Goal: Task Accomplishment & Management: Complete application form

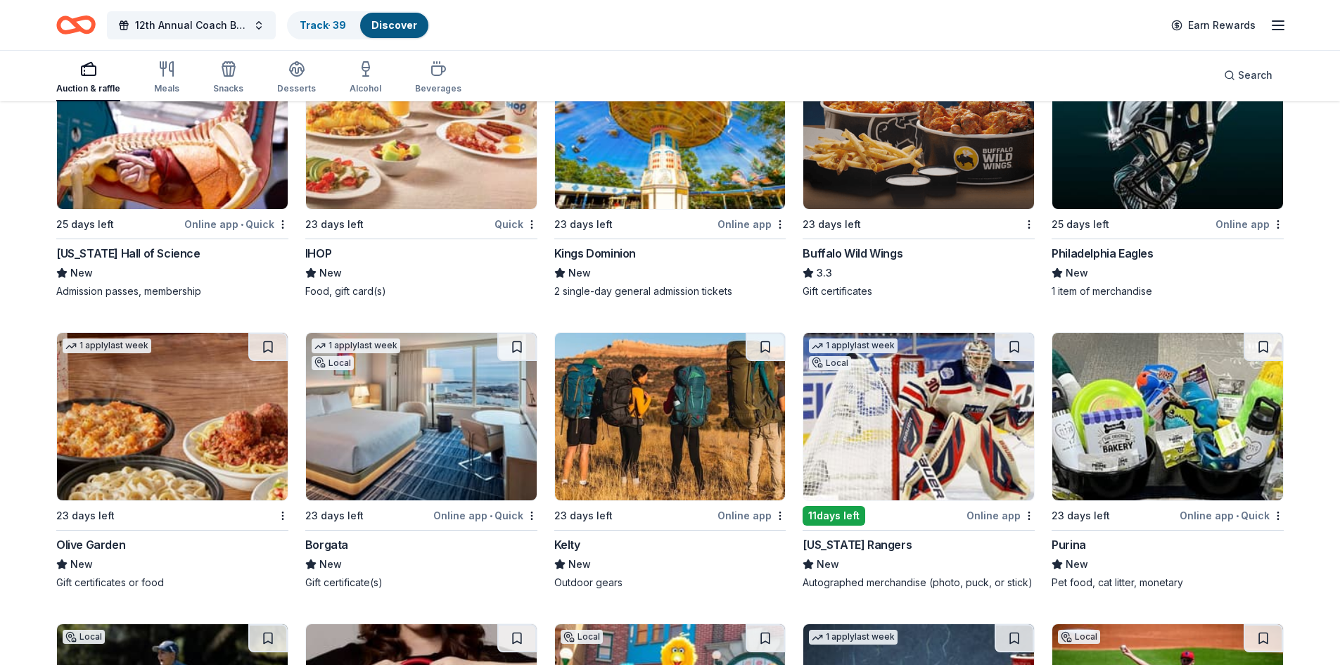
scroll to position [7534, 0]
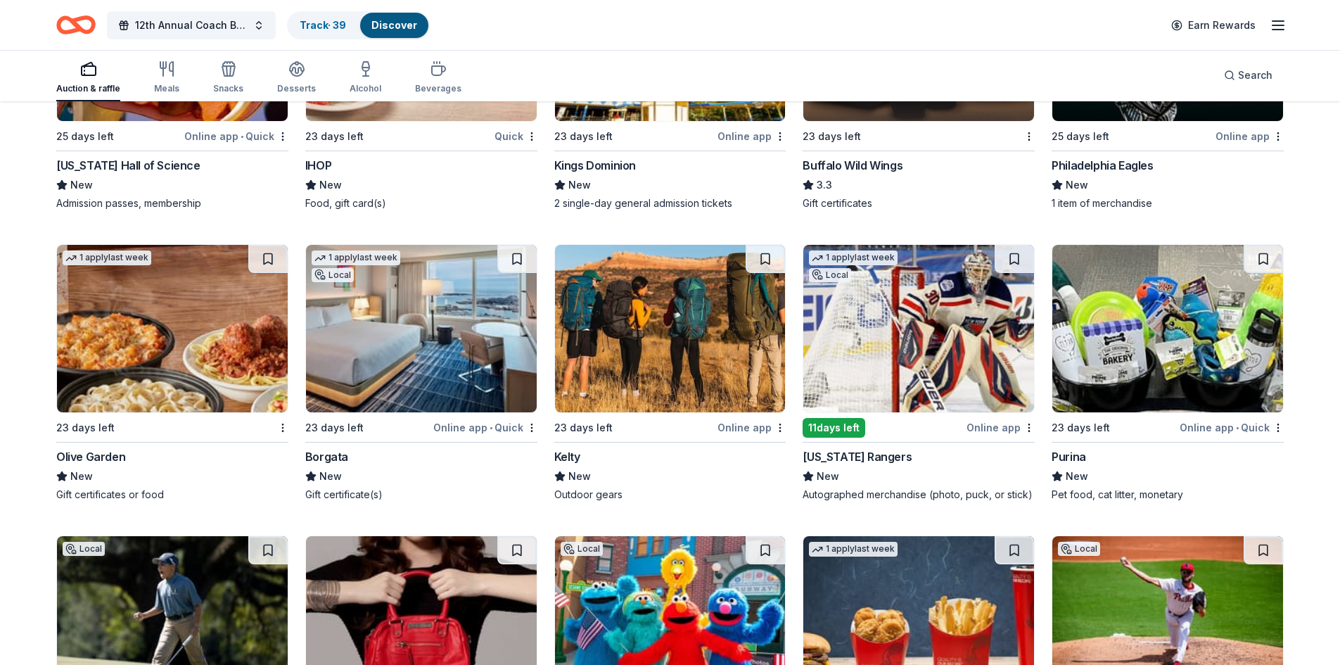
click at [1187, 324] on img at bounding box center [1167, 328] width 231 height 167
click at [1257, 256] on button at bounding box center [1263, 259] width 39 height 28
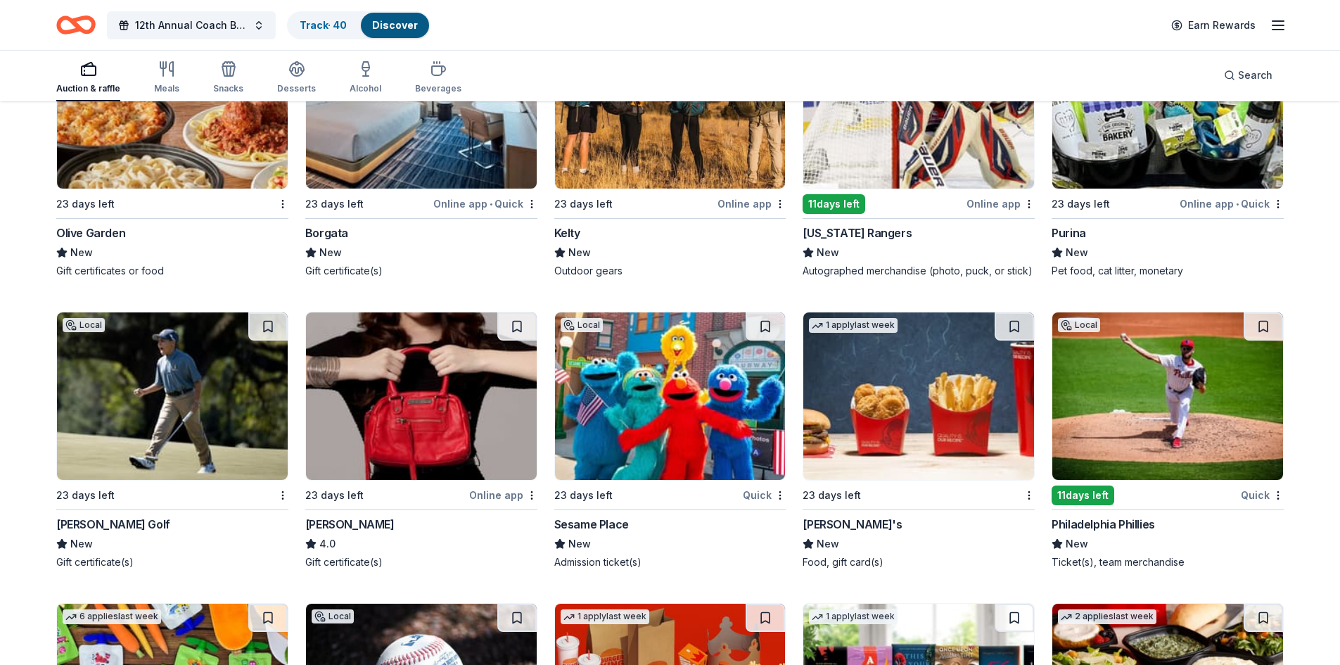
scroll to position [7815, 0]
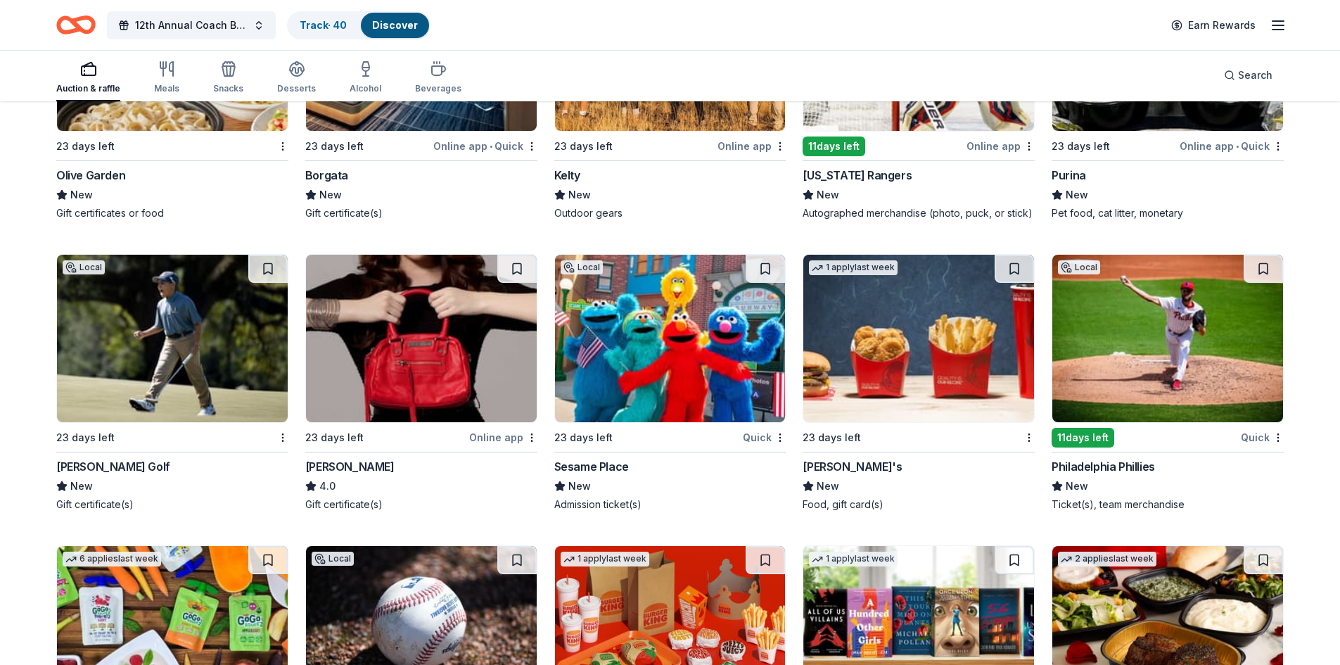
click at [486, 338] on img at bounding box center [421, 338] width 231 height 167
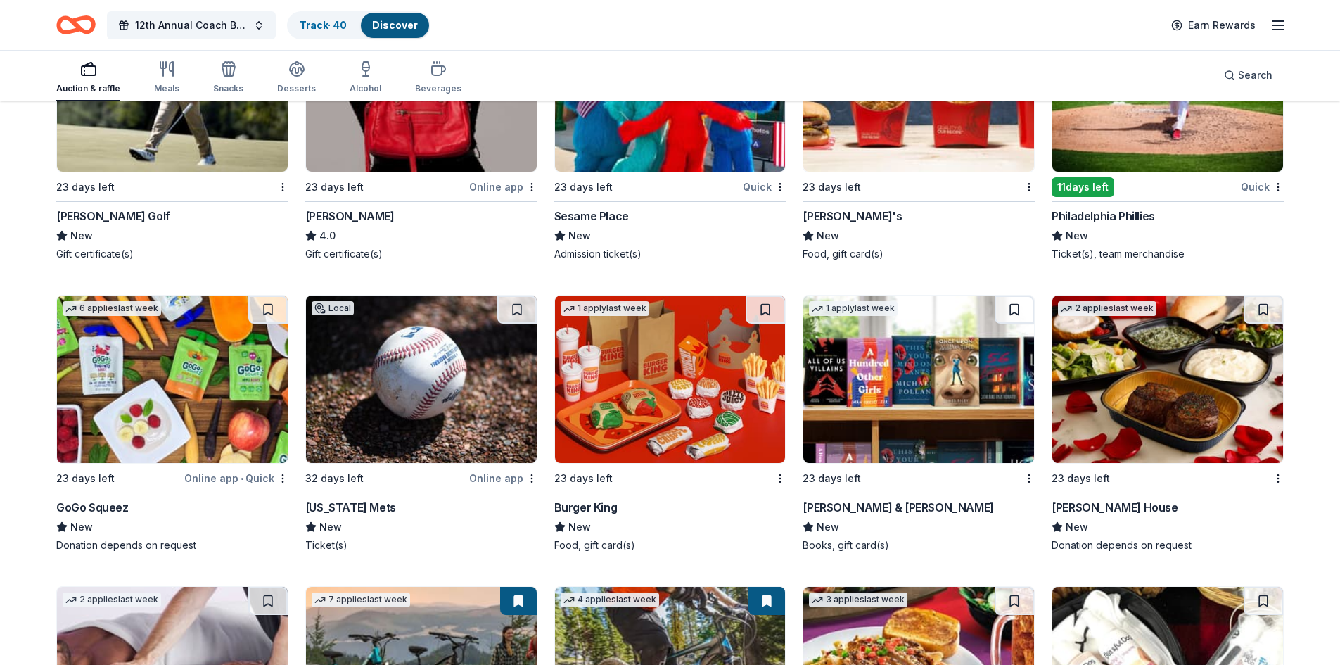
click at [1131, 390] on img at bounding box center [1167, 378] width 231 height 167
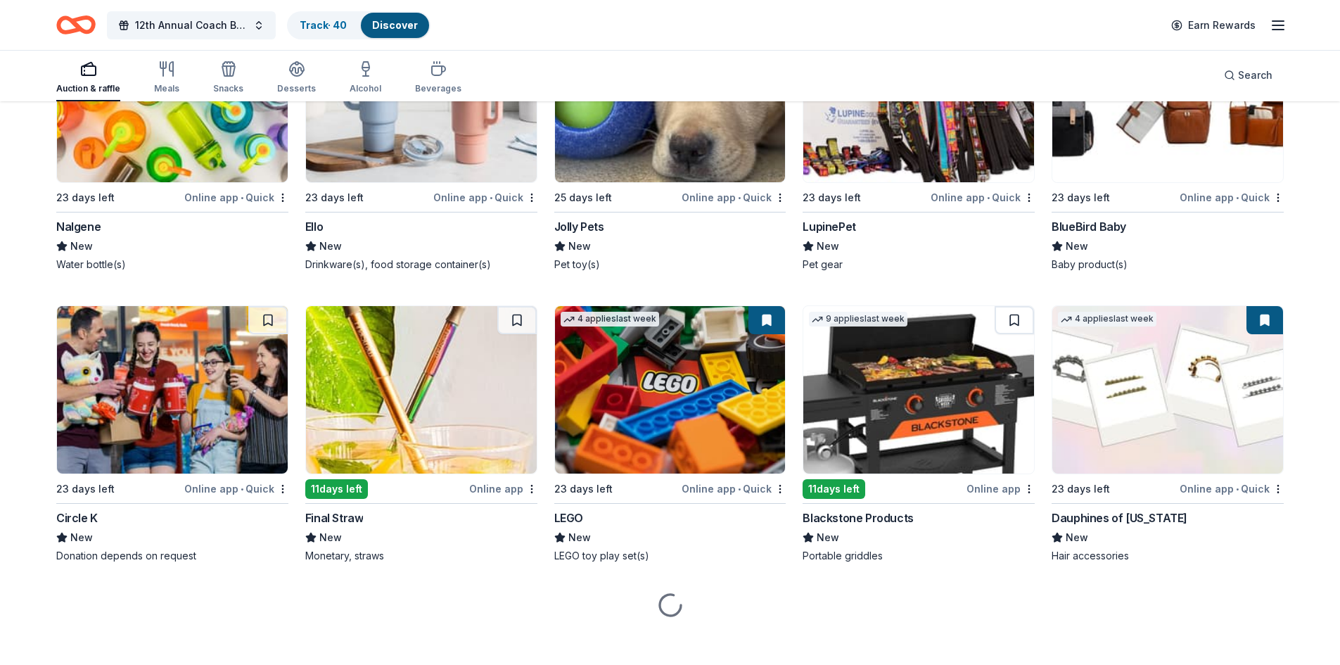
scroll to position [10465, 0]
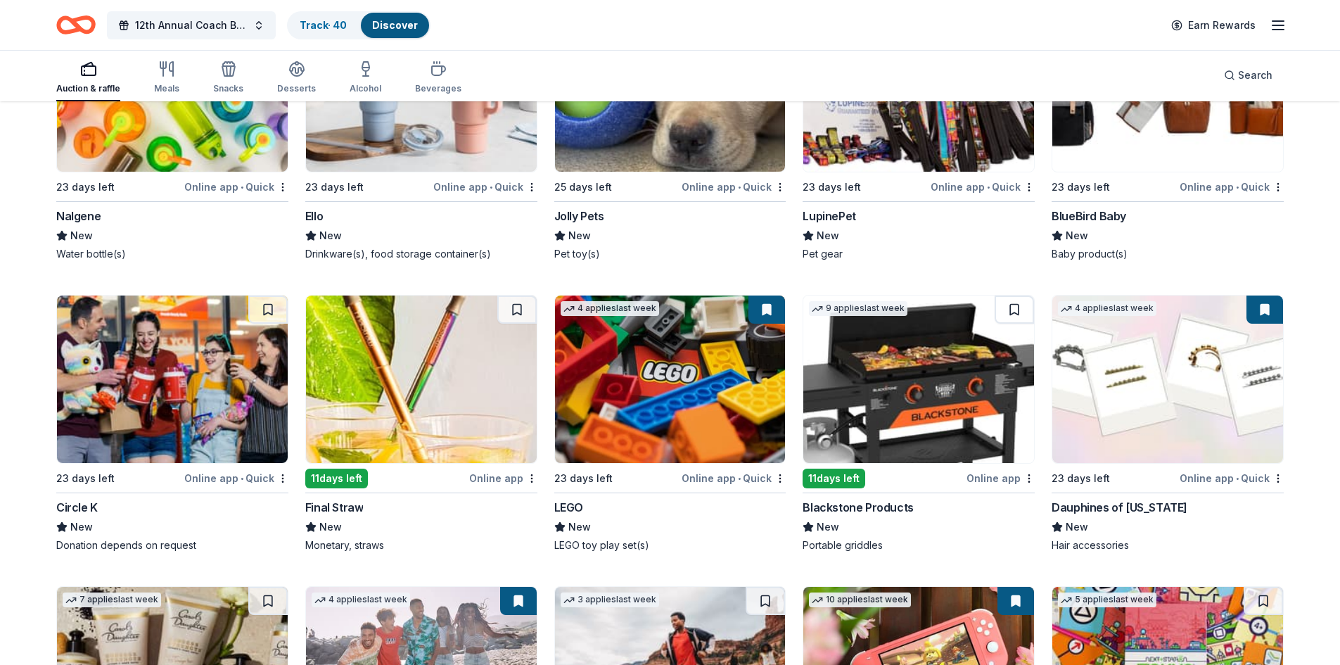
click at [895, 378] on img at bounding box center [918, 378] width 231 height 167
click at [1007, 312] on button at bounding box center [1014, 309] width 39 height 28
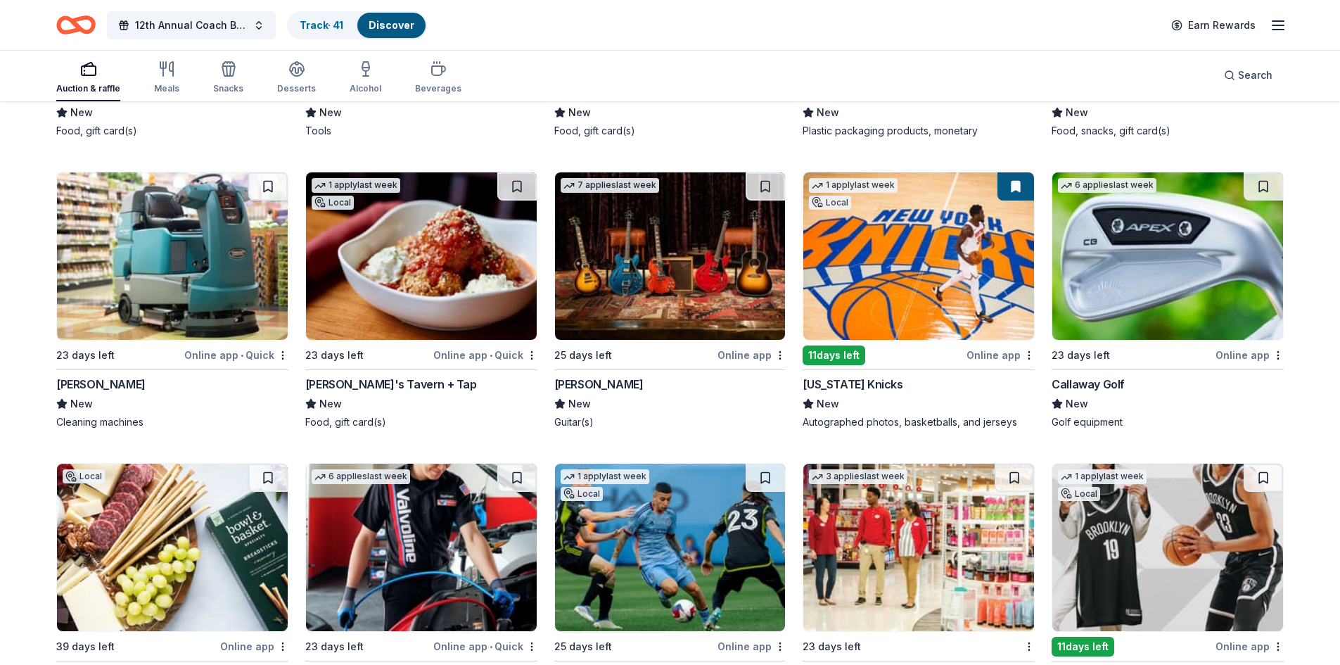
scroll to position [6425, 0]
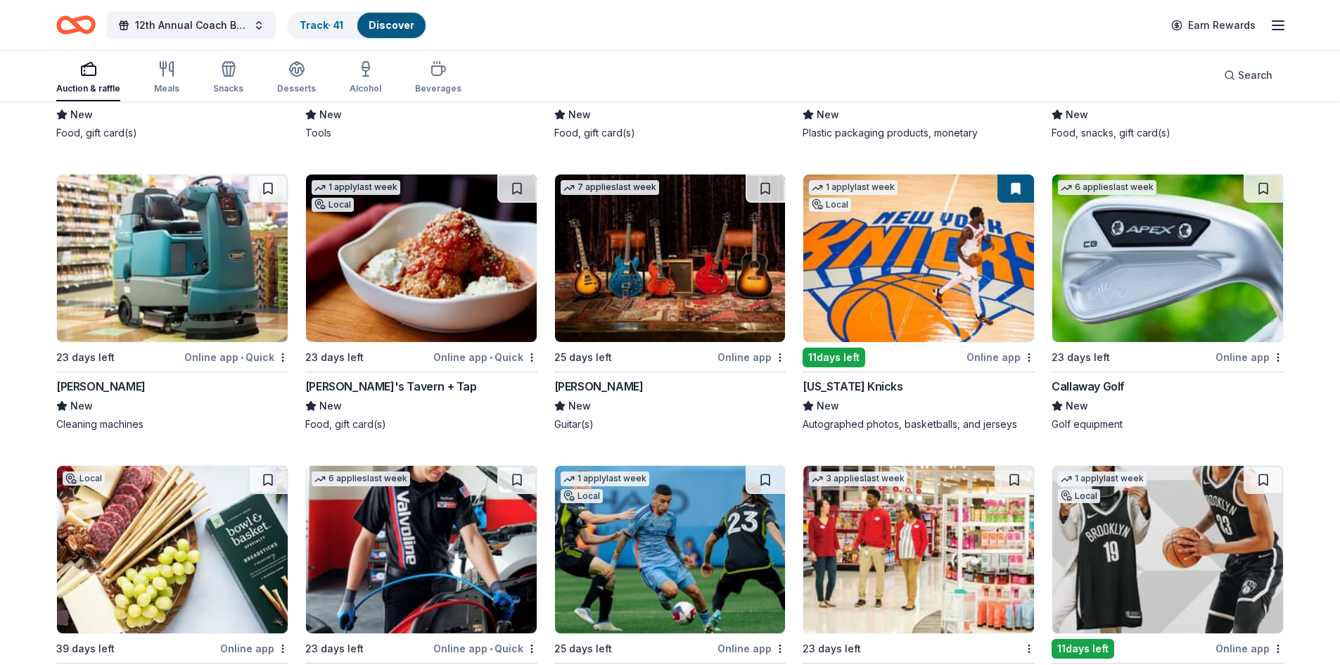
click at [1199, 269] on img at bounding box center [1167, 257] width 231 height 167
click at [727, 273] on img at bounding box center [670, 257] width 231 height 167
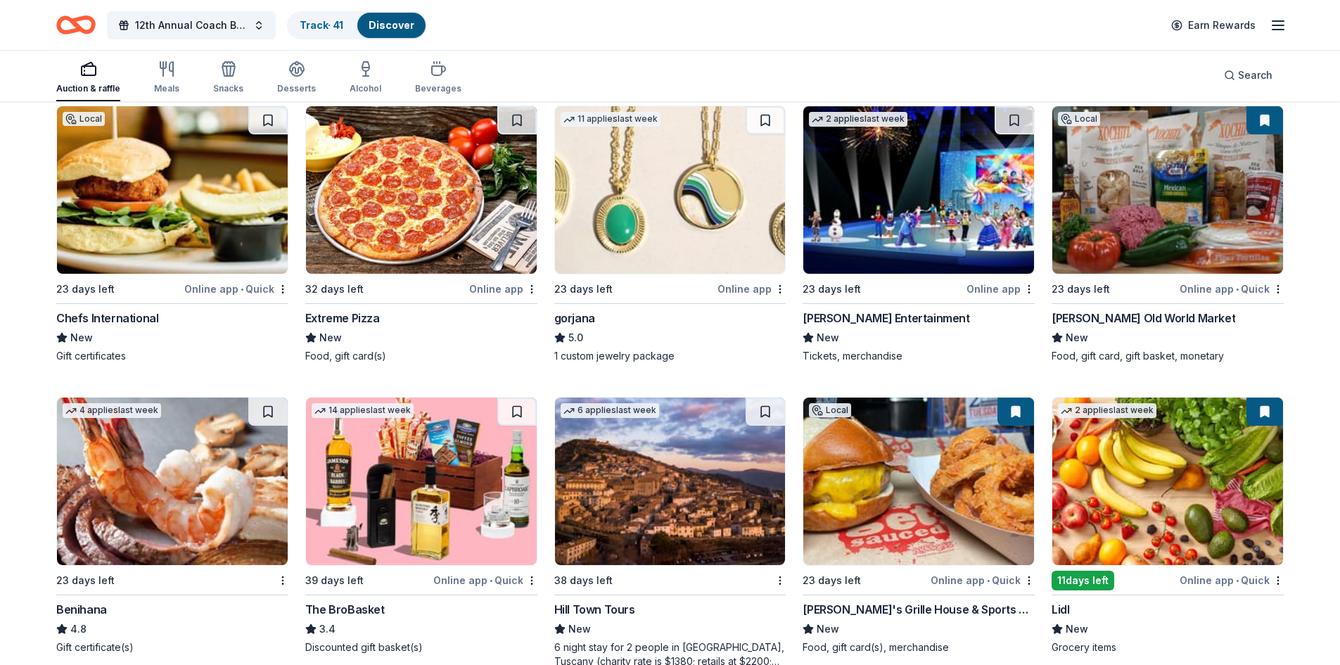
scroll to position [2557, 0]
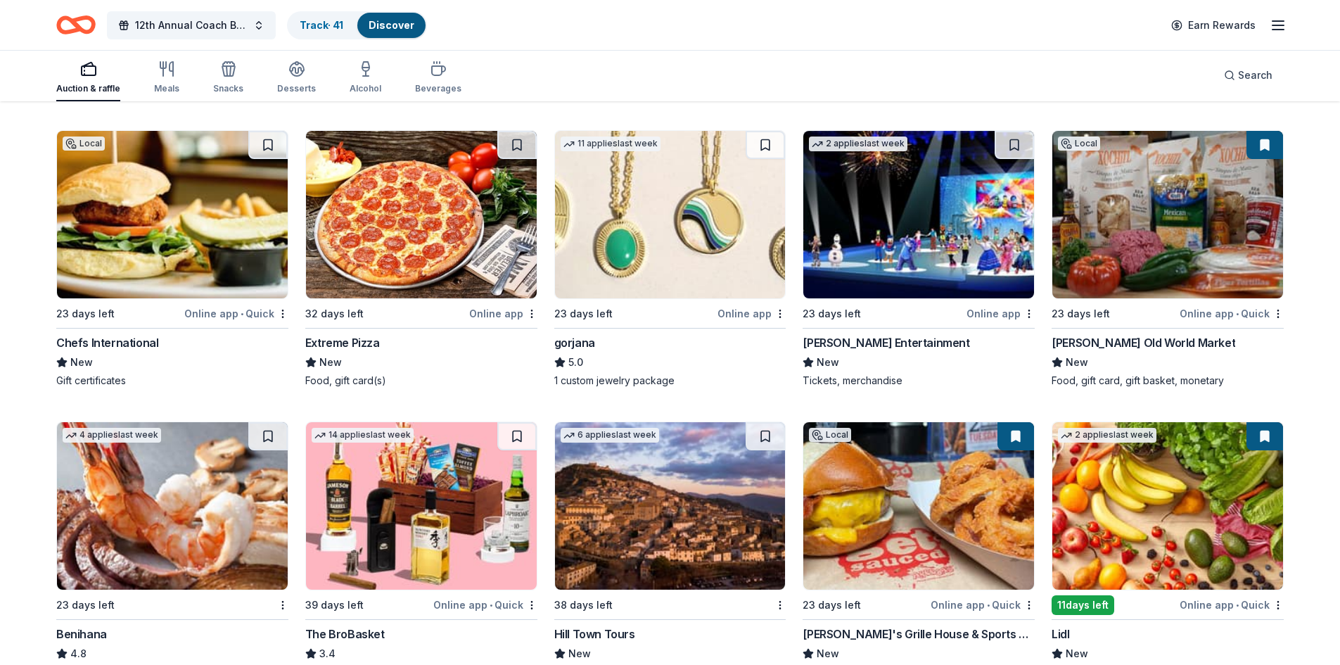
click at [913, 192] on img at bounding box center [918, 214] width 231 height 167
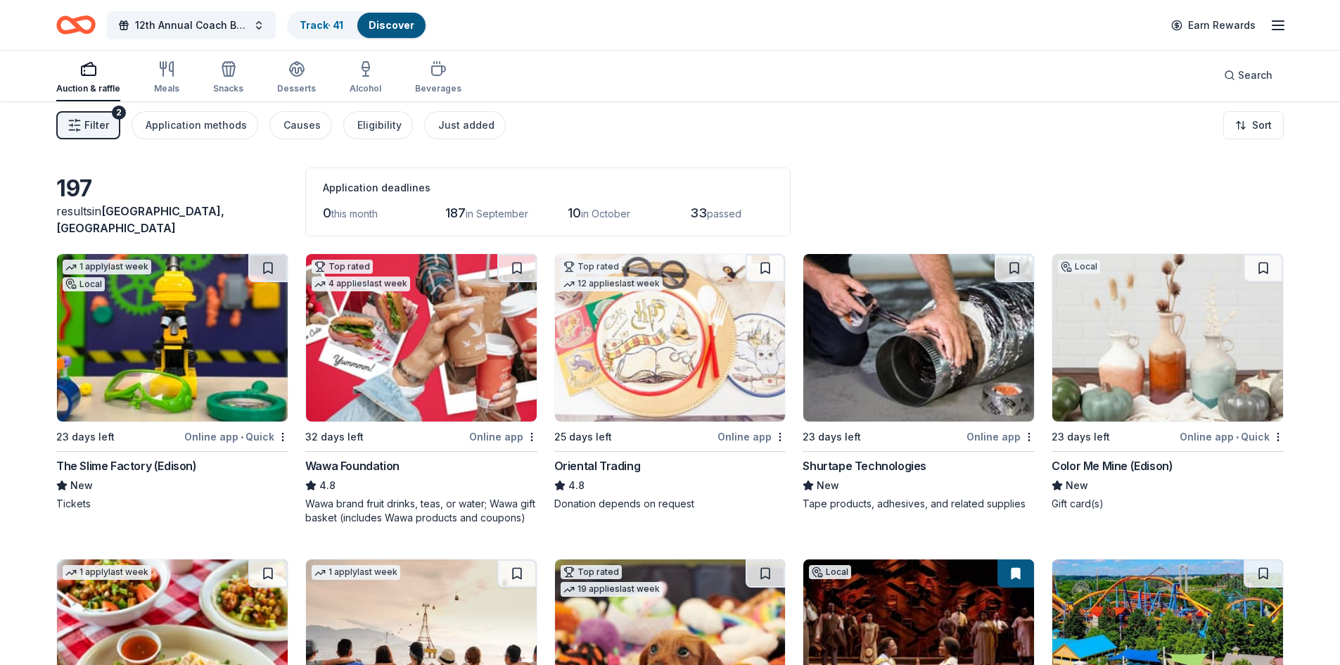
scroll to position [0, 0]
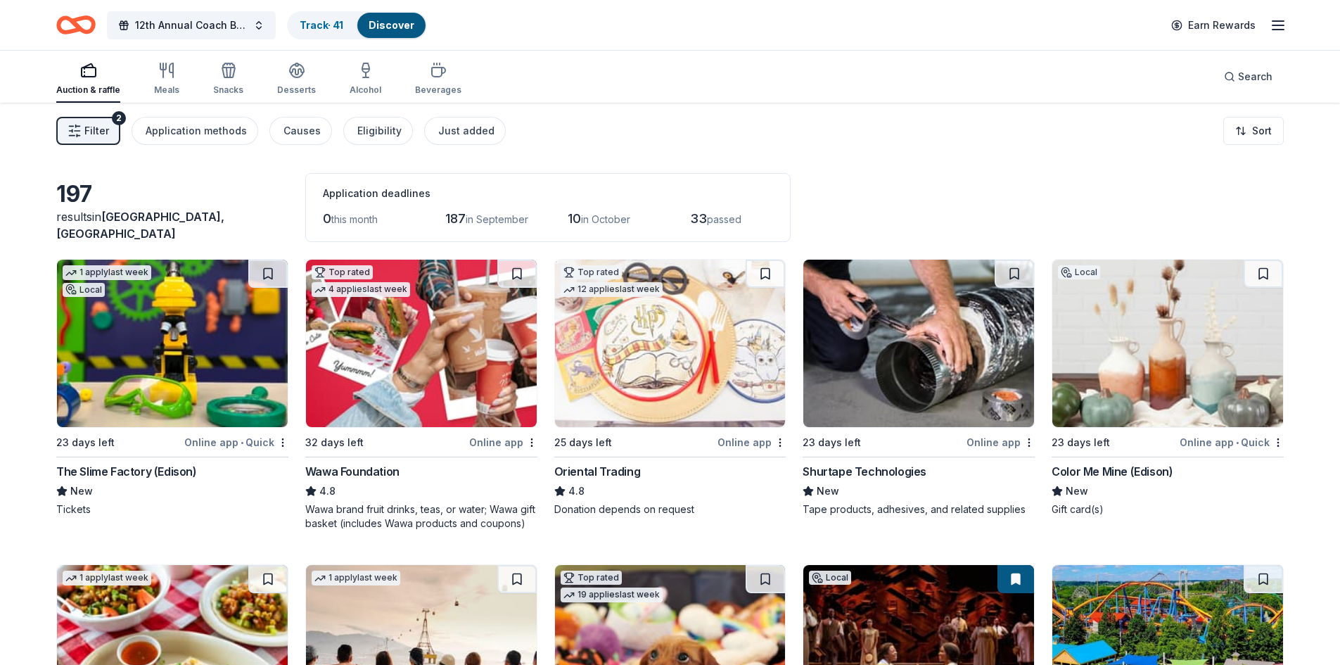
click at [136, 347] on img at bounding box center [172, 343] width 231 height 167
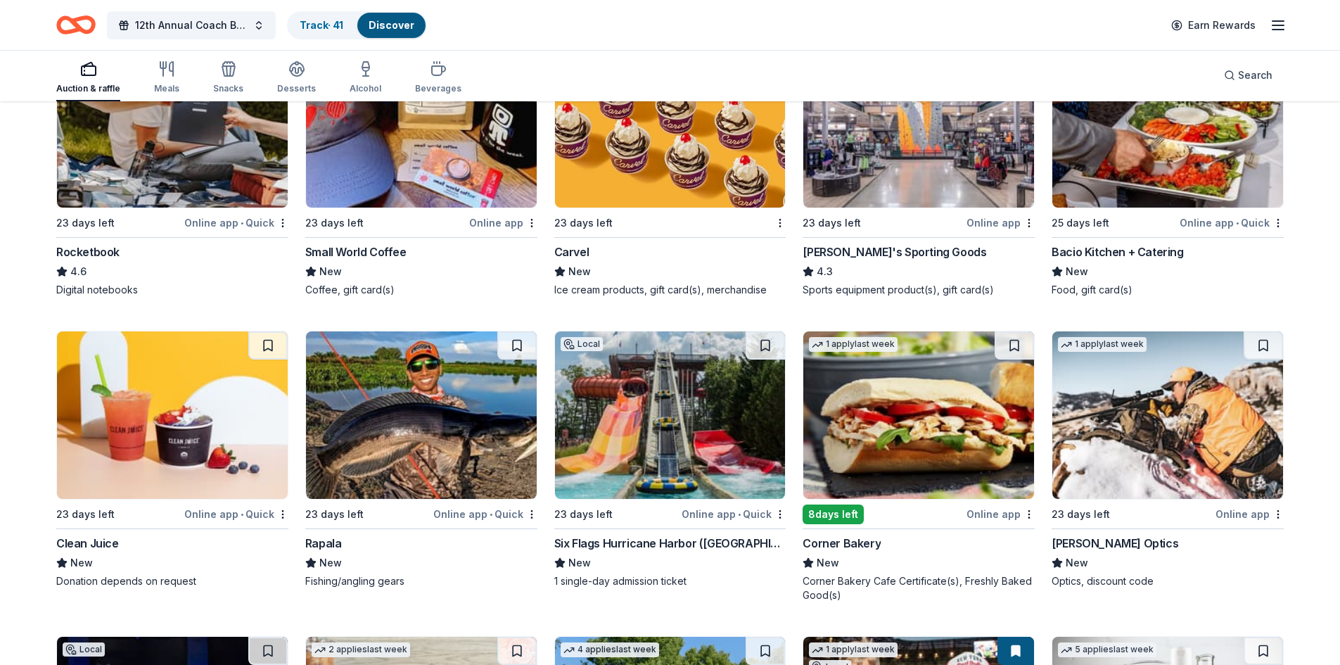
scroll to position [5064, 0]
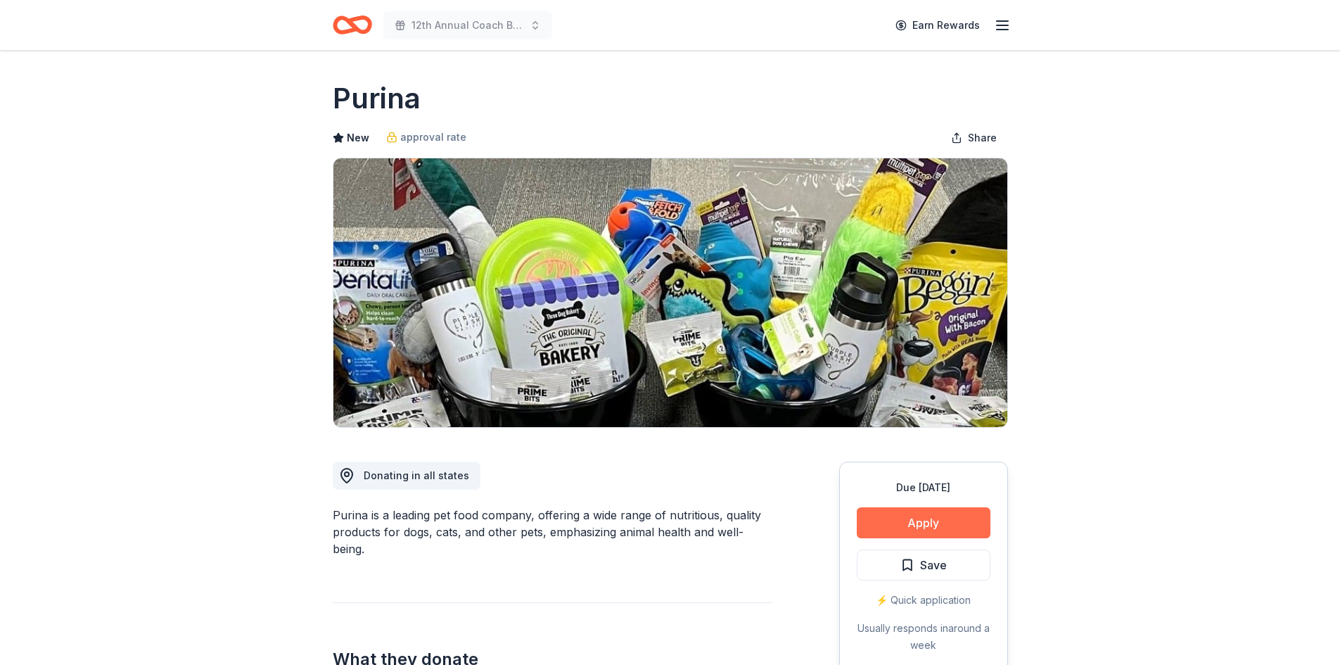
click at [928, 525] on button "Apply" at bounding box center [924, 522] width 134 height 31
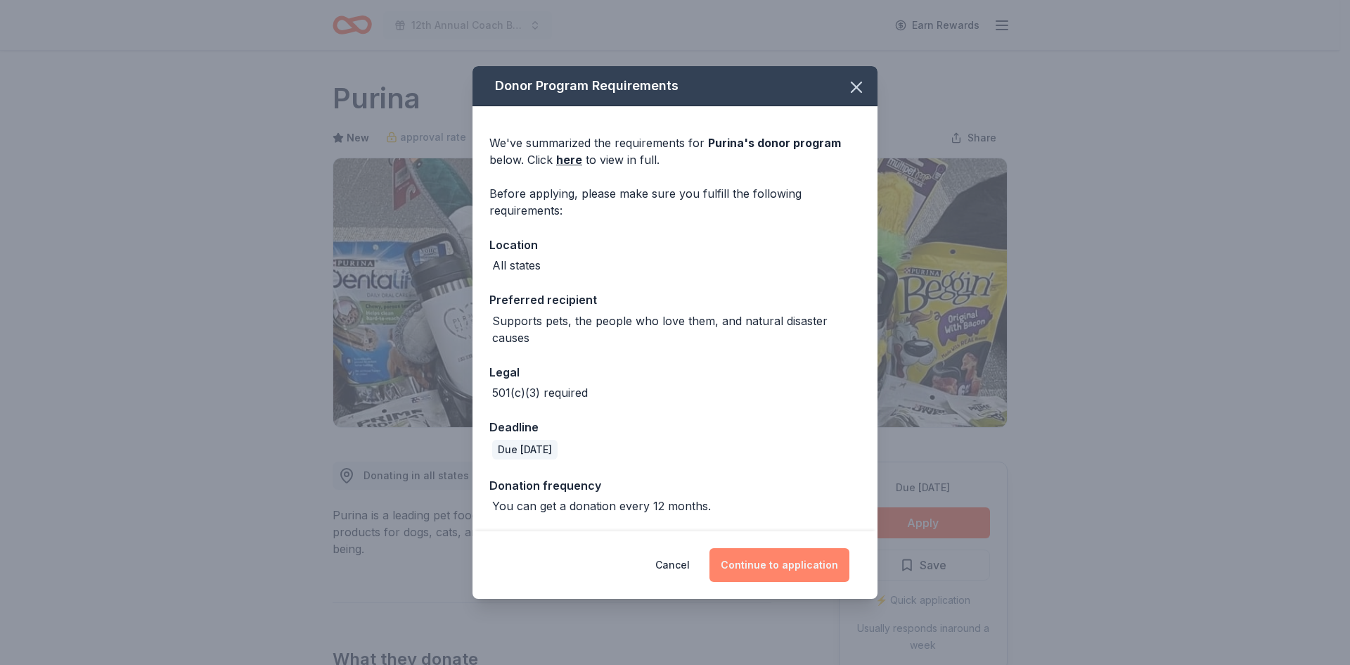
click at [762, 561] on button "Continue to application" at bounding box center [780, 565] width 140 height 34
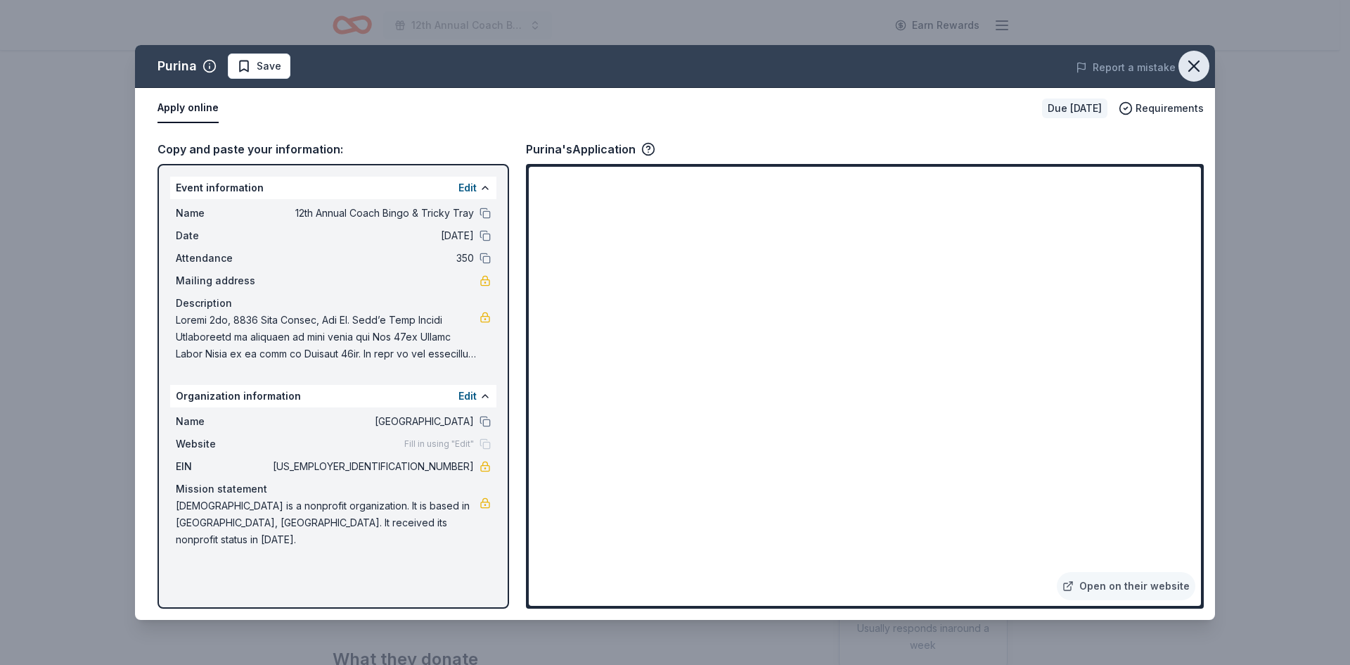
click at [1196, 67] on icon "button" at bounding box center [1194, 66] width 20 height 20
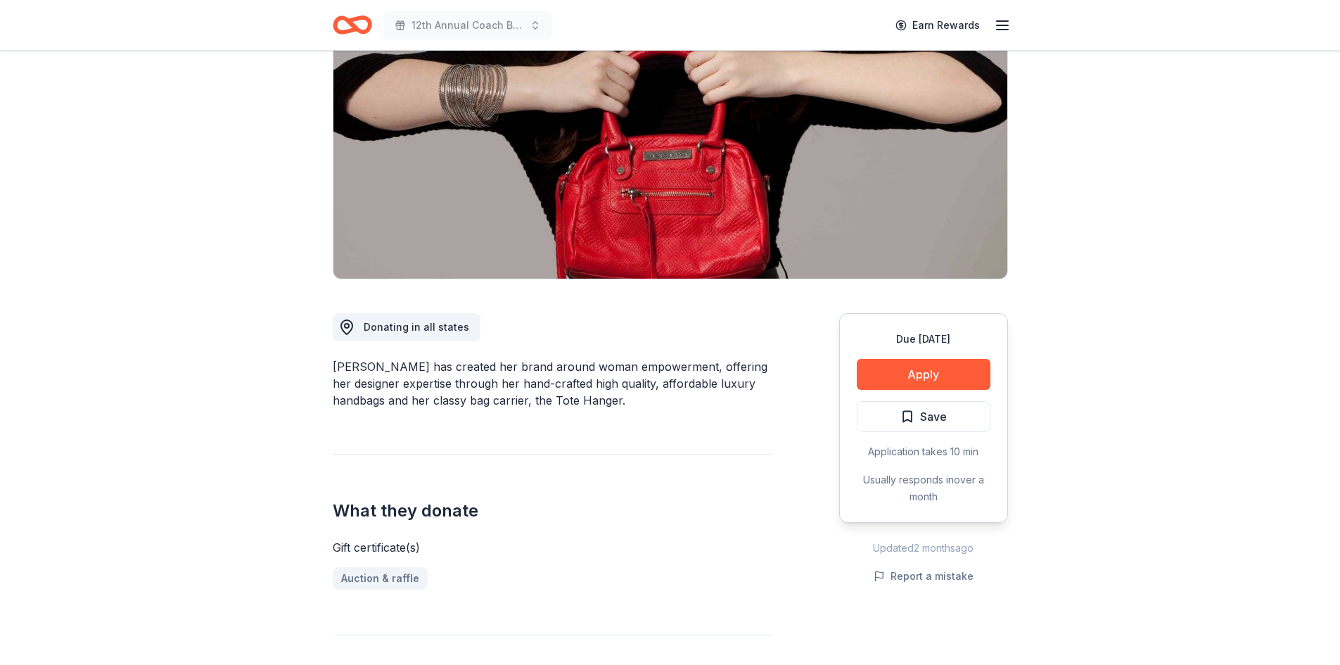
scroll to position [141, 0]
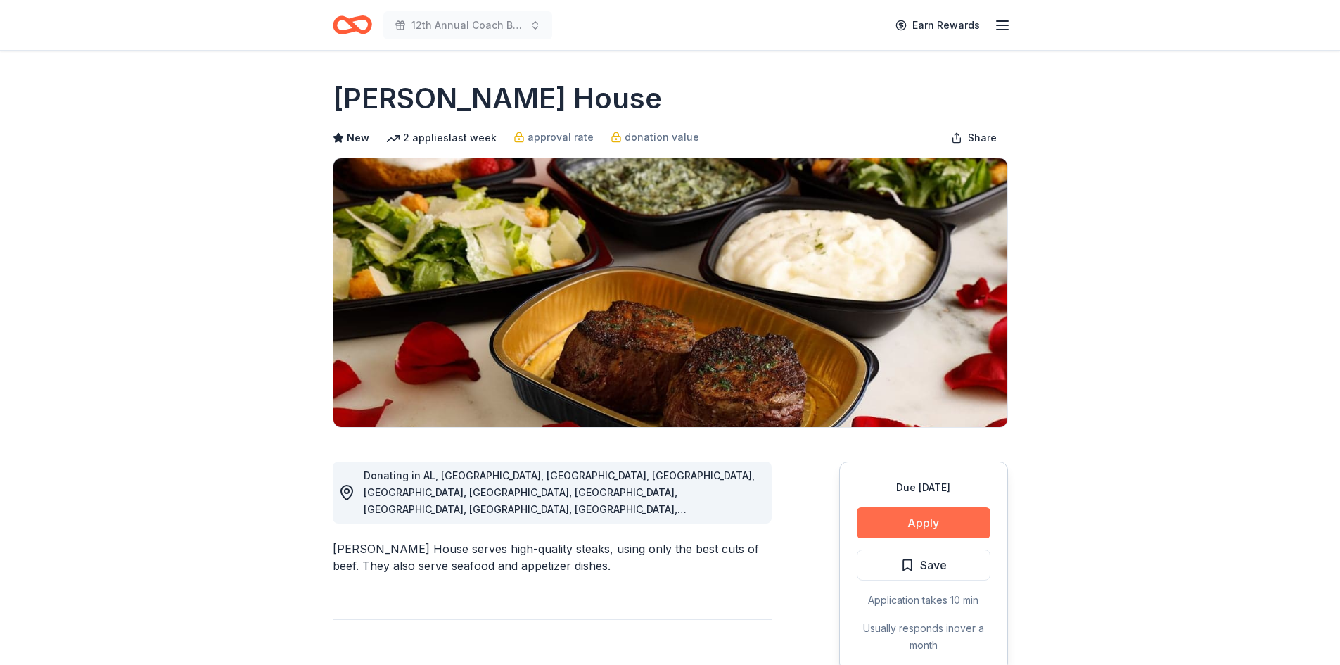
click at [925, 520] on button "Apply" at bounding box center [924, 522] width 134 height 31
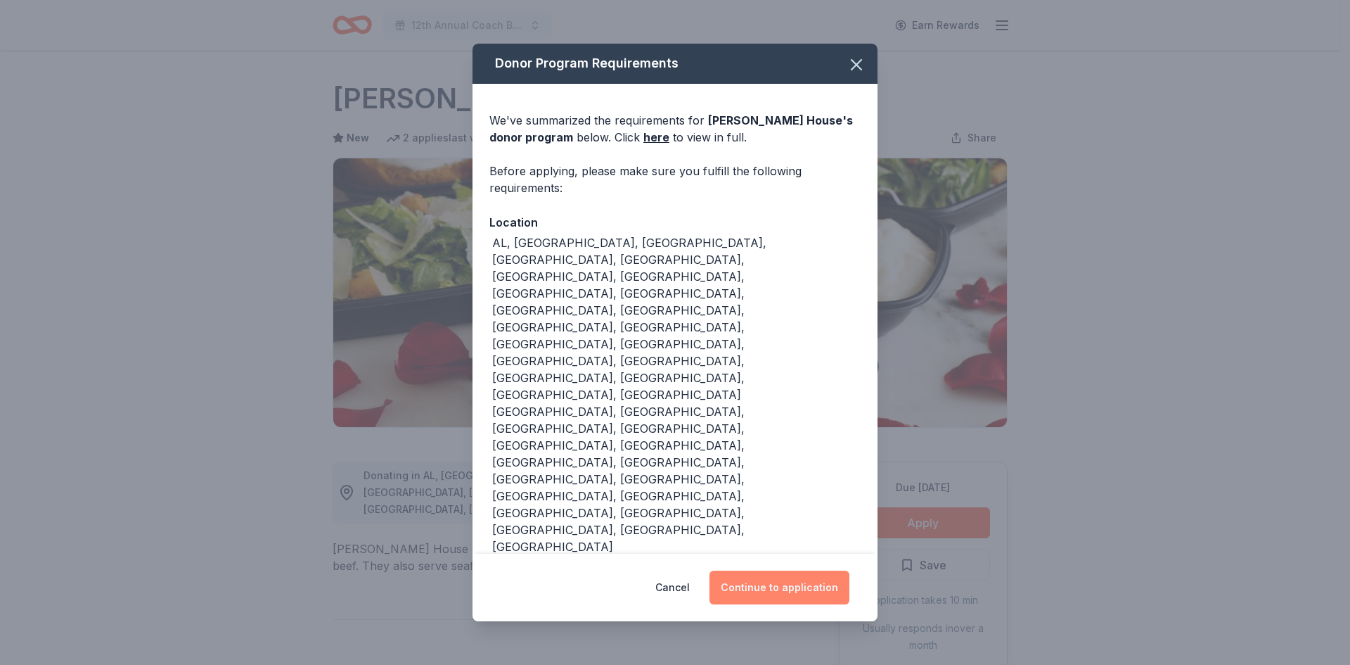
click at [735, 570] on button "Continue to application" at bounding box center [780, 587] width 140 height 34
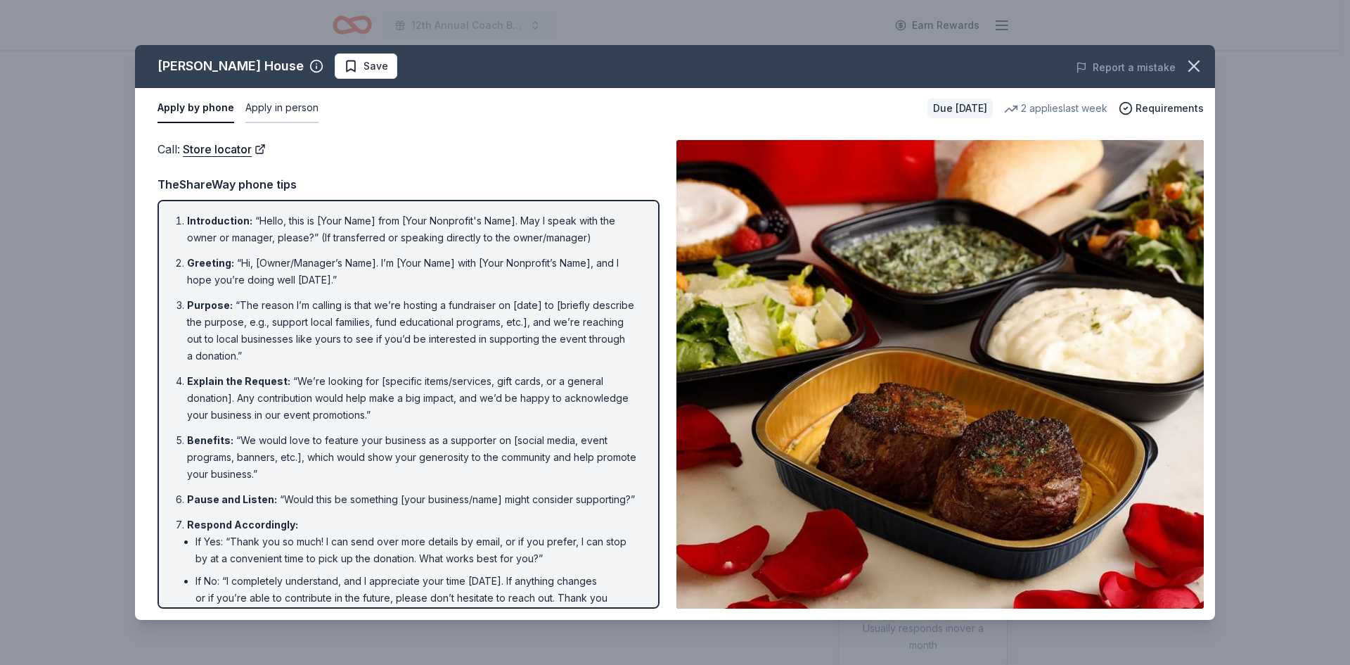
click at [281, 107] on button "Apply in person" at bounding box center [281, 109] width 73 height 30
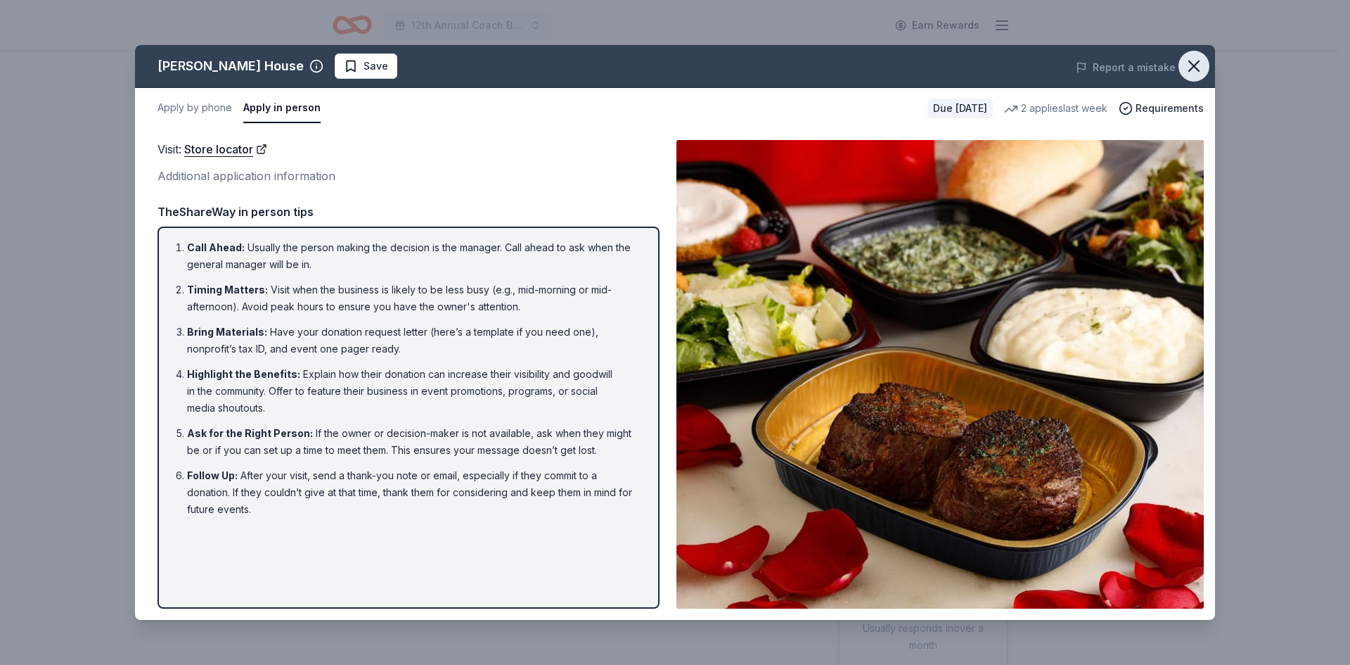
click at [1201, 66] on icon "button" at bounding box center [1194, 66] width 20 height 20
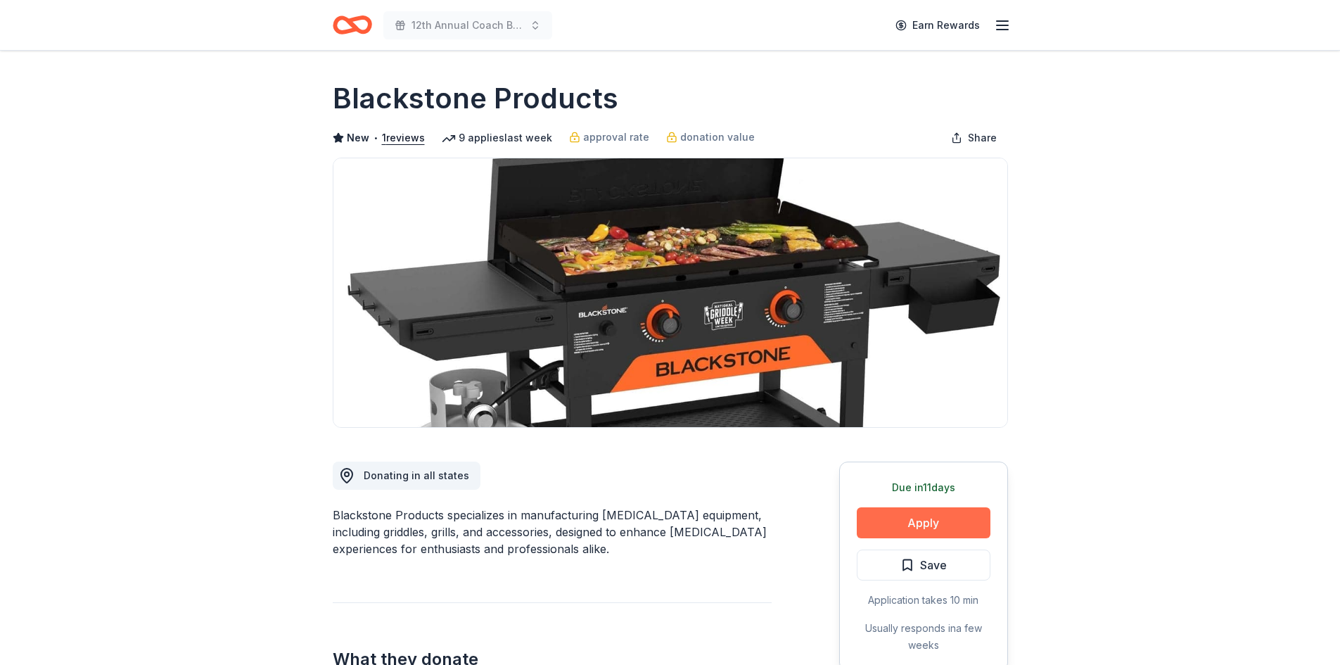
click at [911, 519] on button "Apply" at bounding box center [924, 522] width 134 height 31
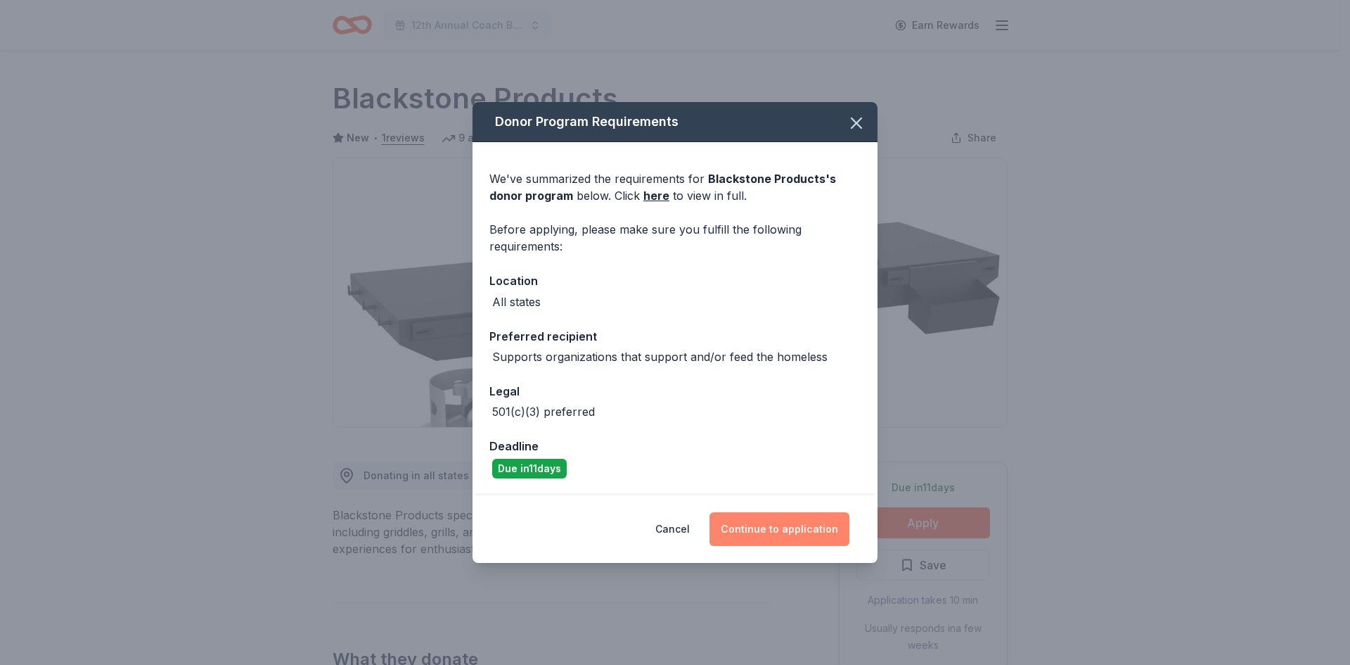
click at [755, 523] on button "Continue to application" at bounding box center [780, 529] width 140 height 34
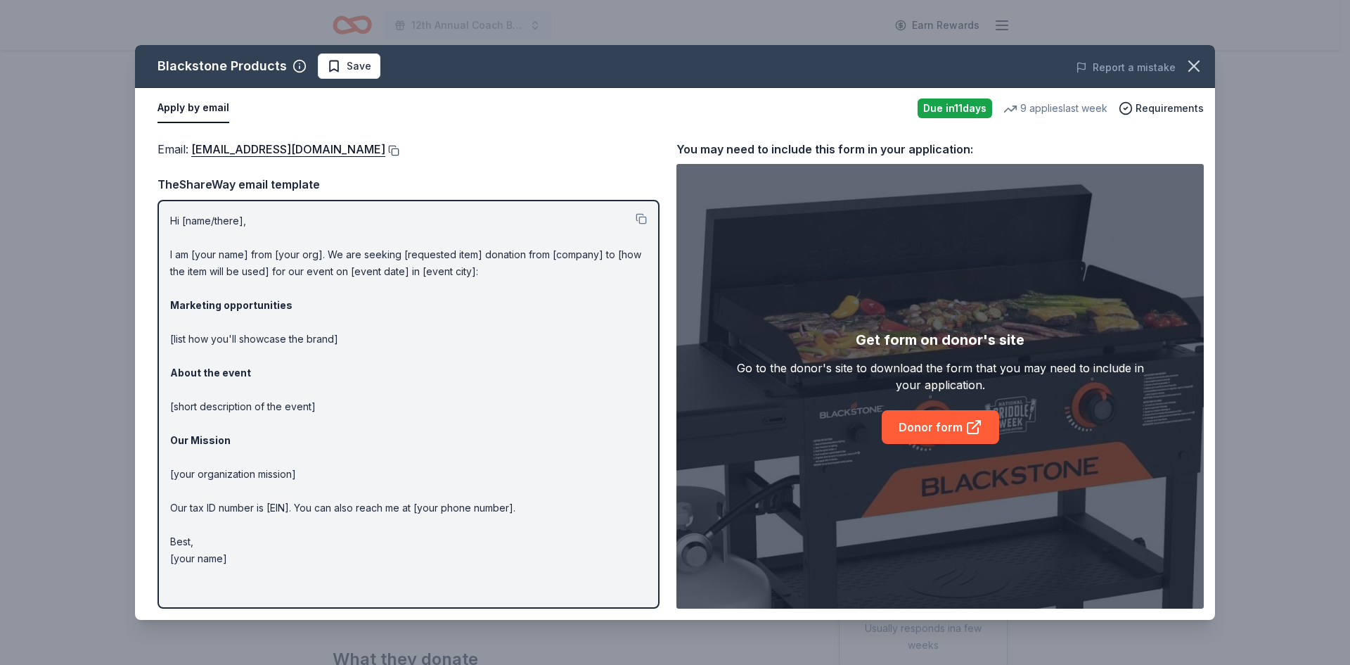
click at [390, 152] on button at bounding box center [392, 150] width 14 height 11
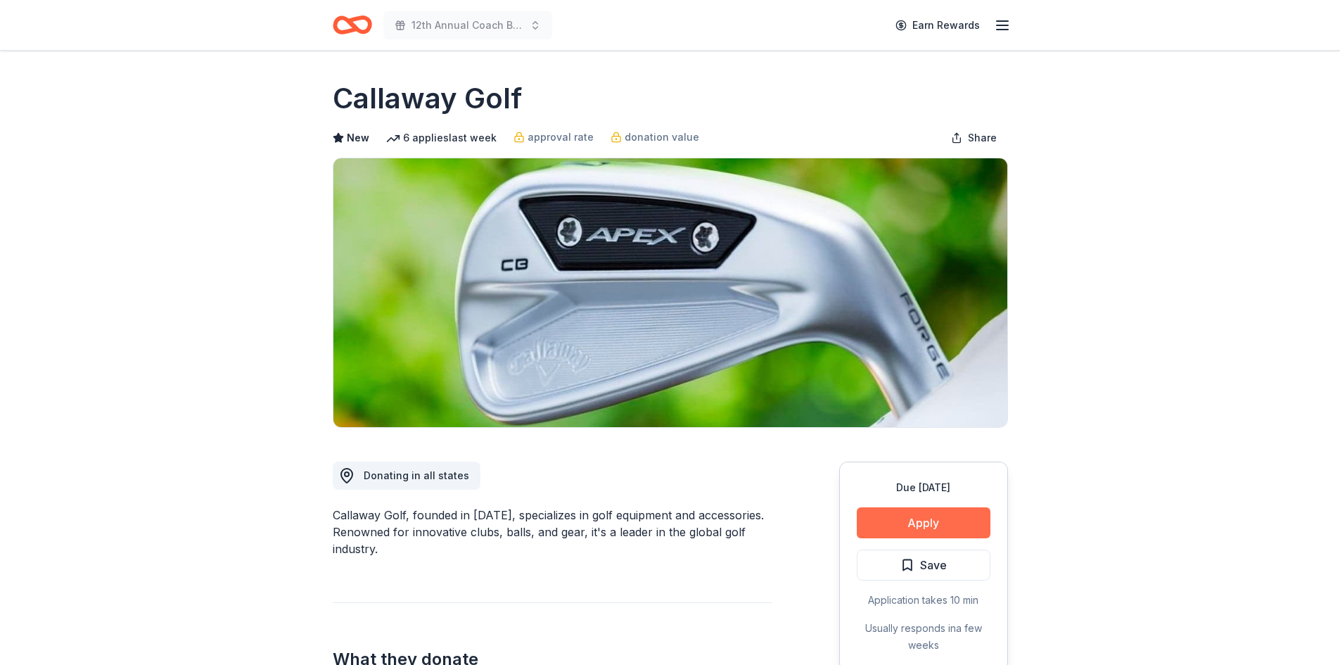
click at [905, 522] on button "Apply" at bounding box center [924, 522] width 134 height 31
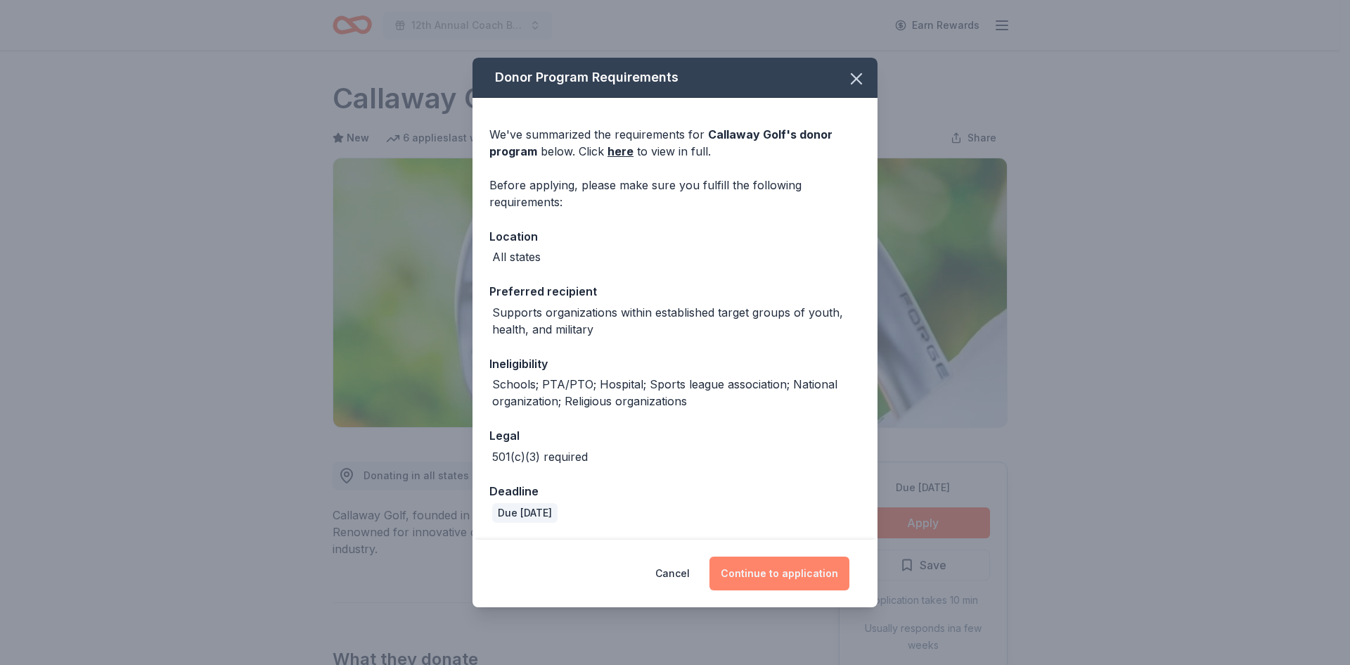
click at [735, 572] on button "Continue to application" at bounding box center [780, 573] width 140 height 34
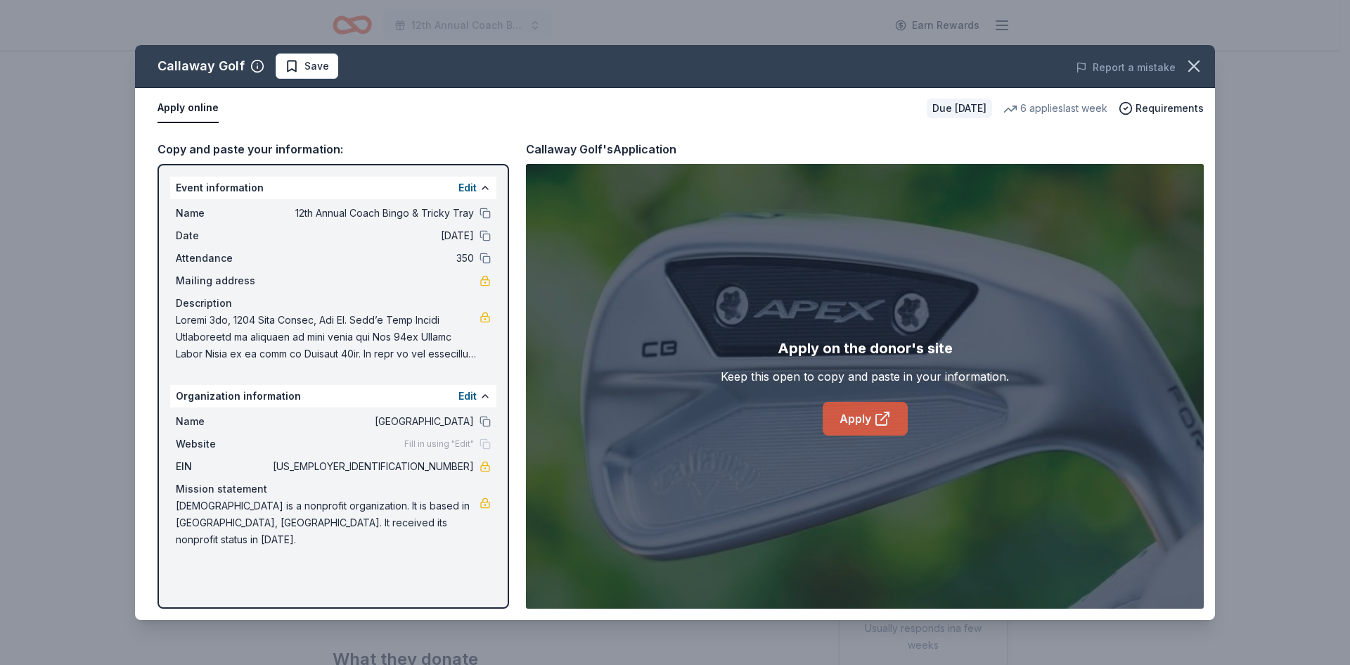
click at [854, 412] on link "Apply" at bounding box center [865, 419] width 85 height 34
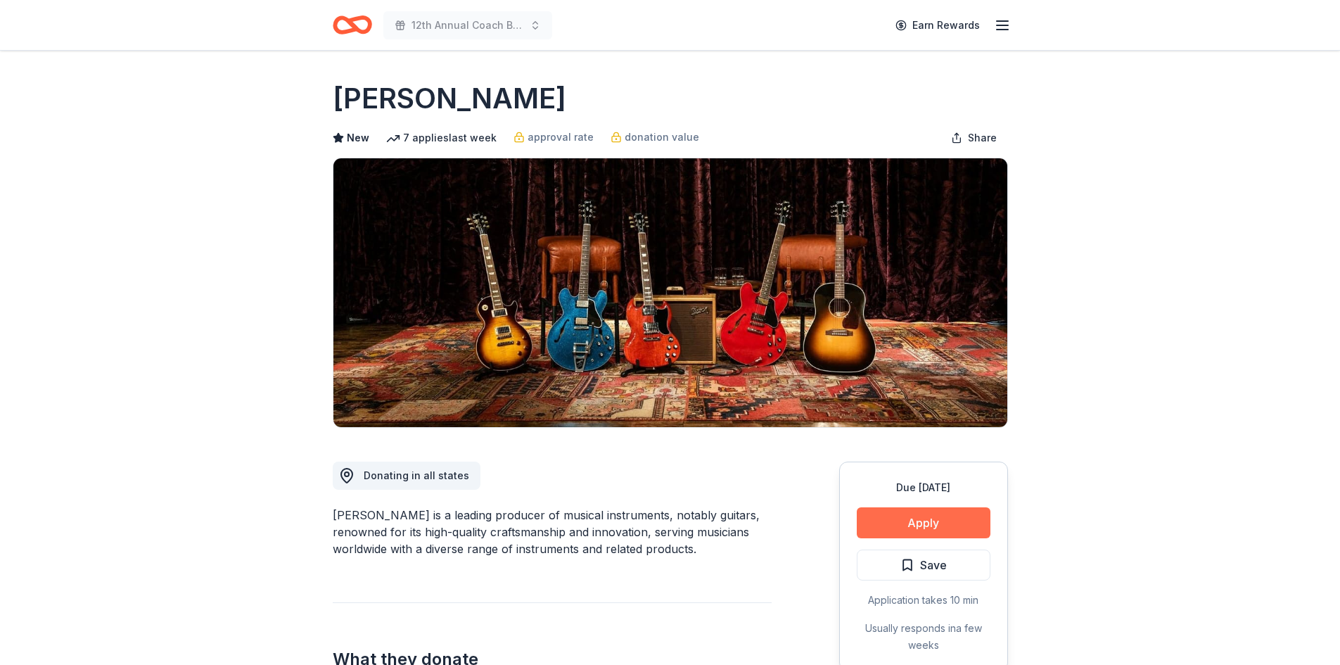
click at [900, 515] on button "Apply" at bounding box center [924, 522] width 134 height 31
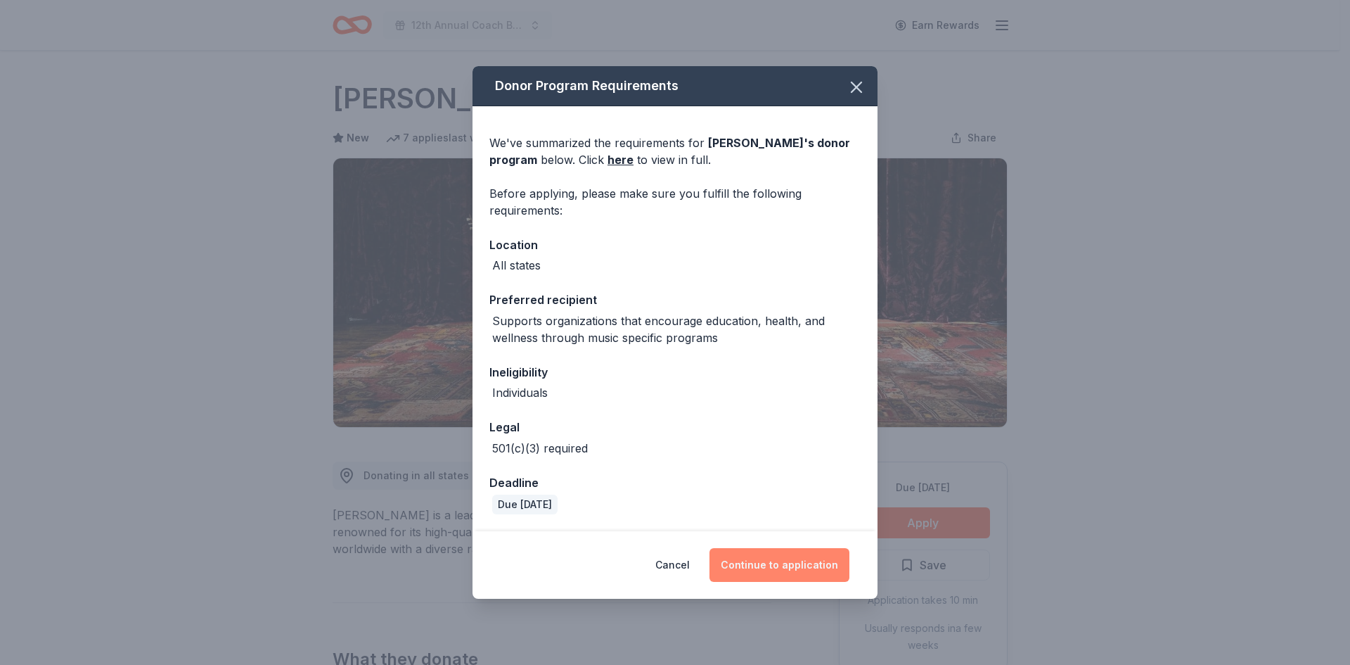
click at [756, 557] on button "Continue to application" at bounding box center [780, 565] width 140 height 34
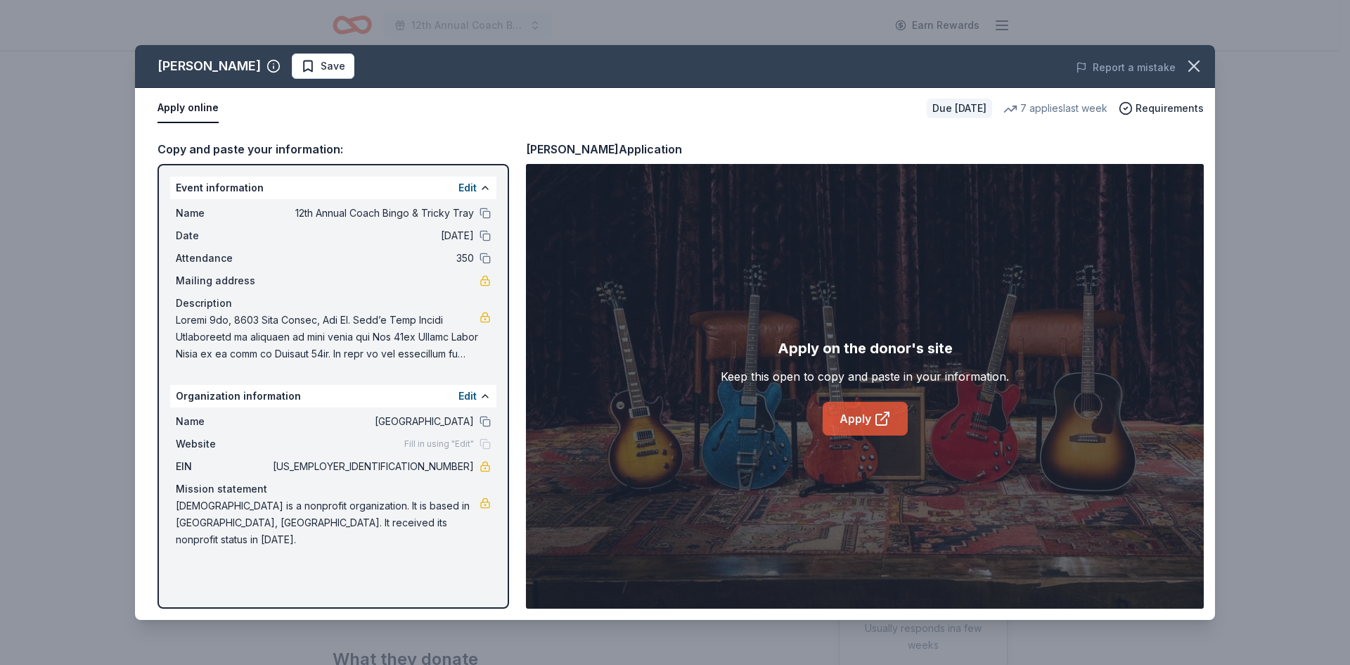
click at [850, 422] on link "Apply" at bounding box center [865, 419] width 85 height 34
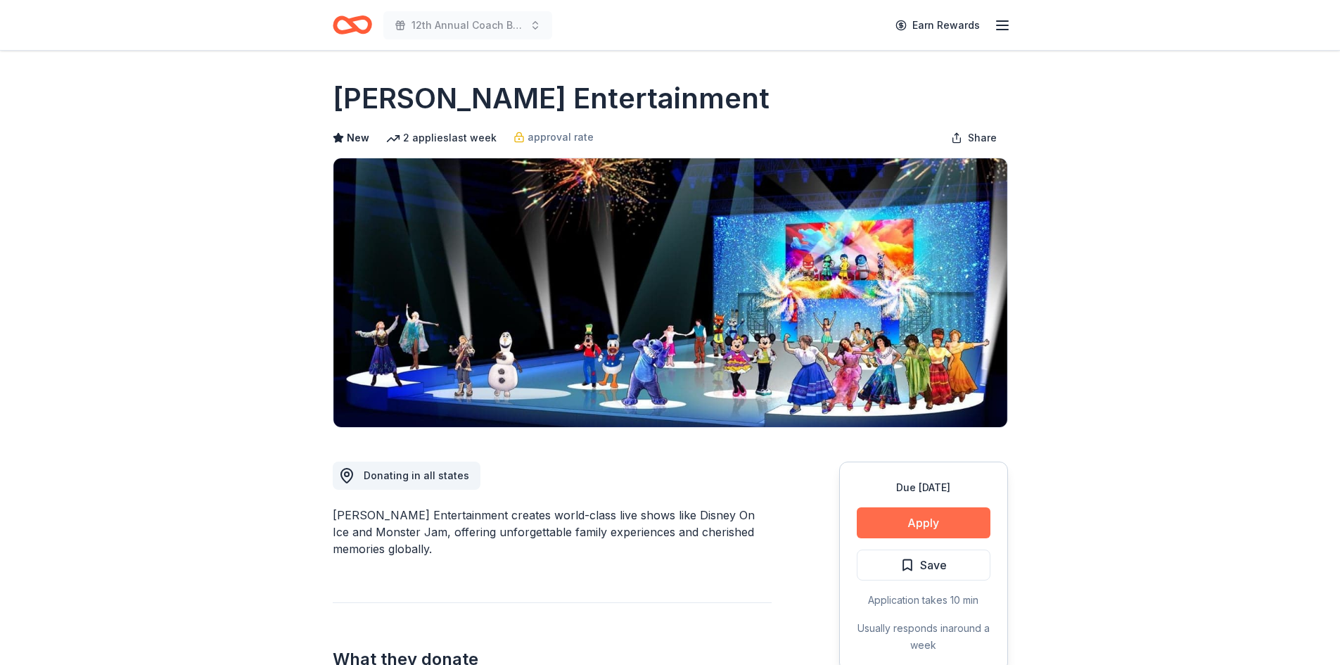
click at [947, 518] on button "Apply" at bounding box center [924, 522] width 134 height 31
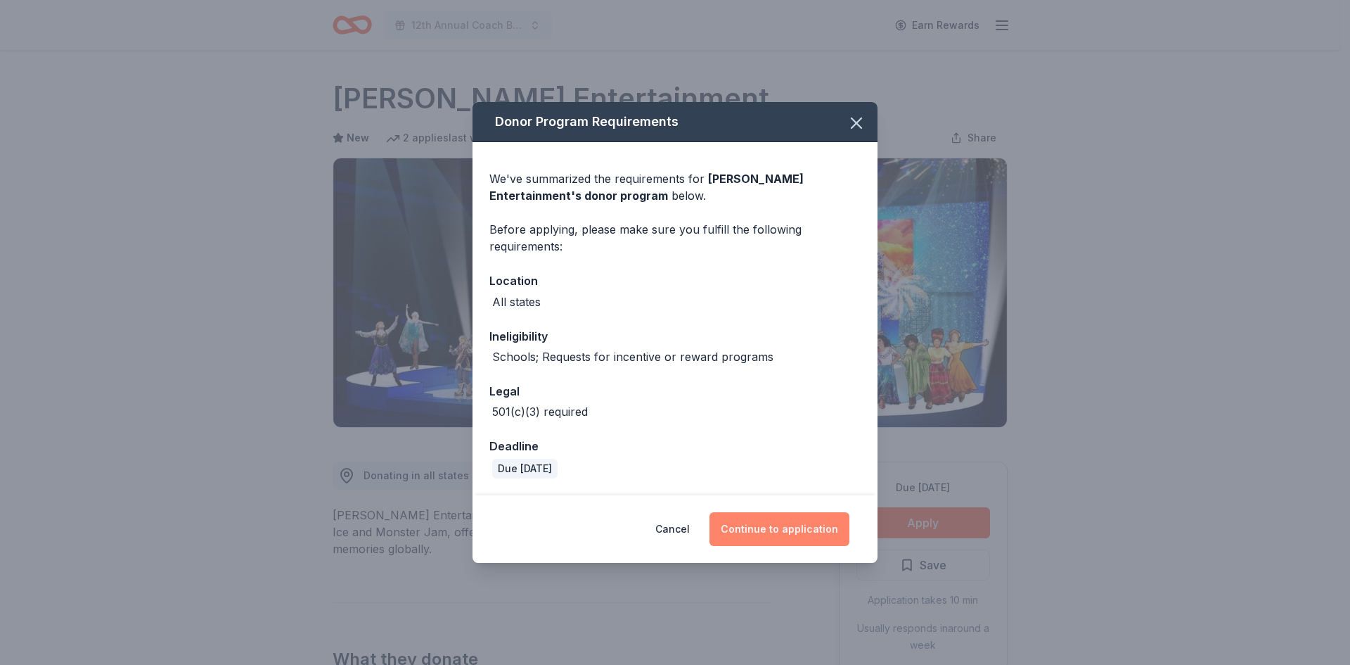
click at [824, 531] on button "Continue to application" at bounding box center [780, 529] width 140 height 34
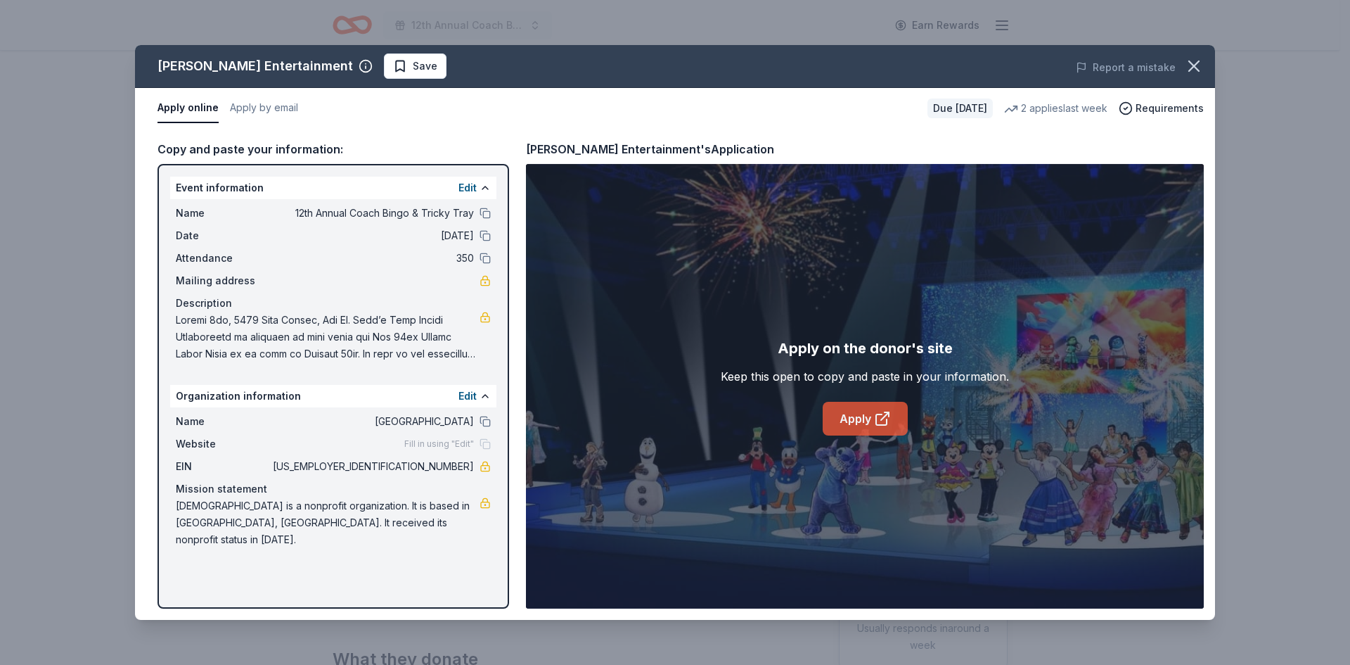
click at [869, 416] on link "Apply" at bounding box center [865, 419] width 85 height 34
